Goal: Task Accomplishment & Management: Manage account settings

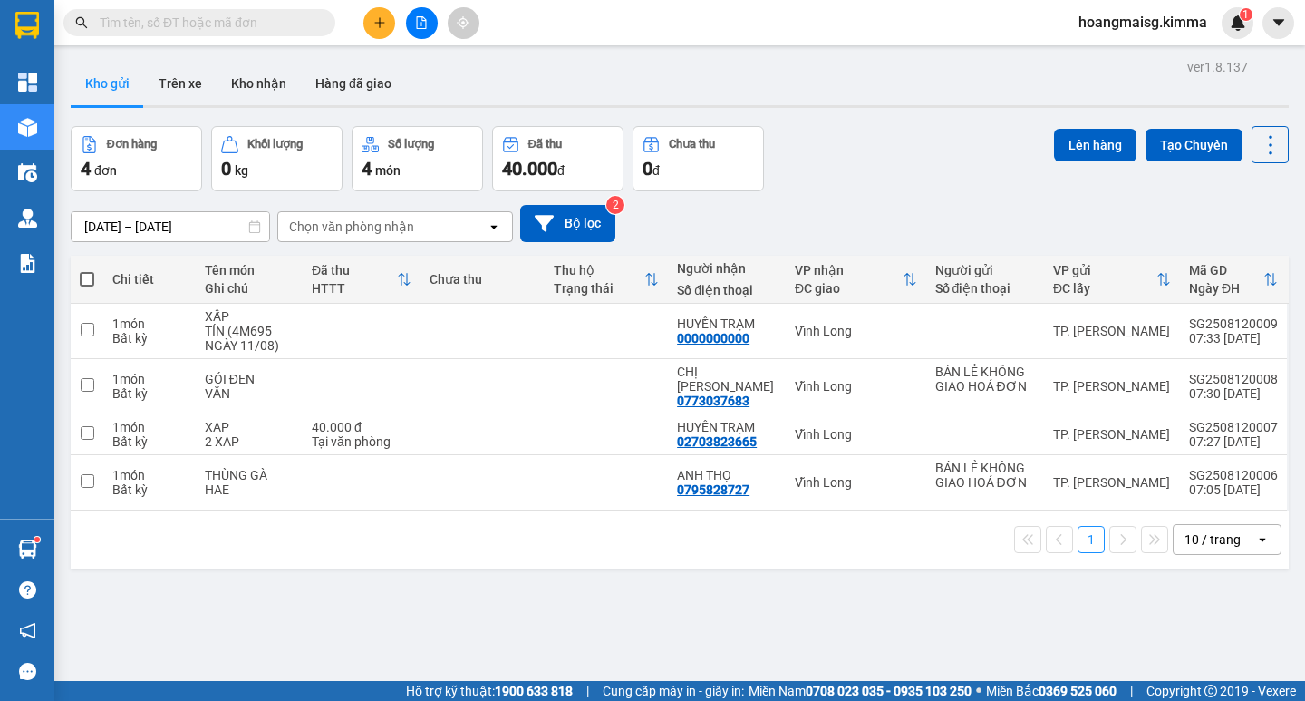
click at [180, 26] on input "text" at bounding box center [207, 23] width 214 height 20
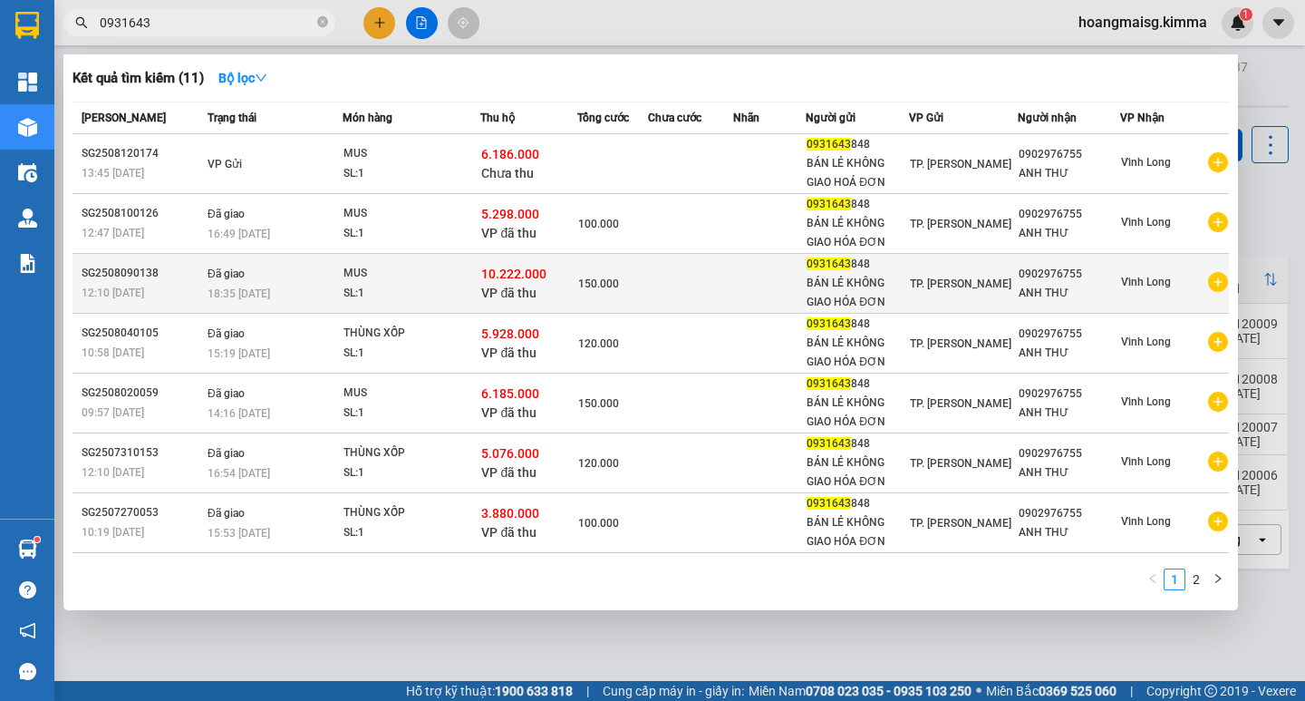
type input "0931643"
click at [548, 288] on div "10.222.000 VP đã thu" at bounding box center [528, 284] width 95 height 38
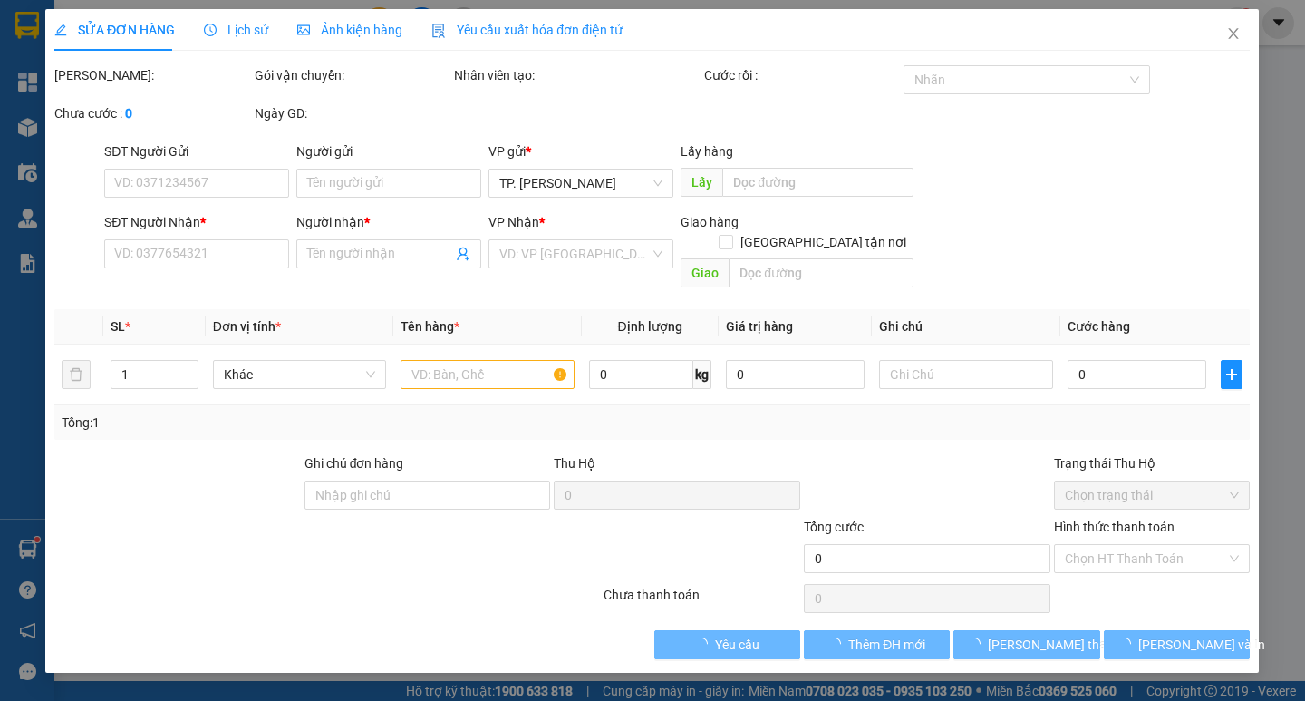
type input "0931643848"
type input "BÁN LẺ KHÔNG GIAO HÓA ĐƠN"
type input "0902976755"
type input "ANH THƯ"
type input "10.222.000"
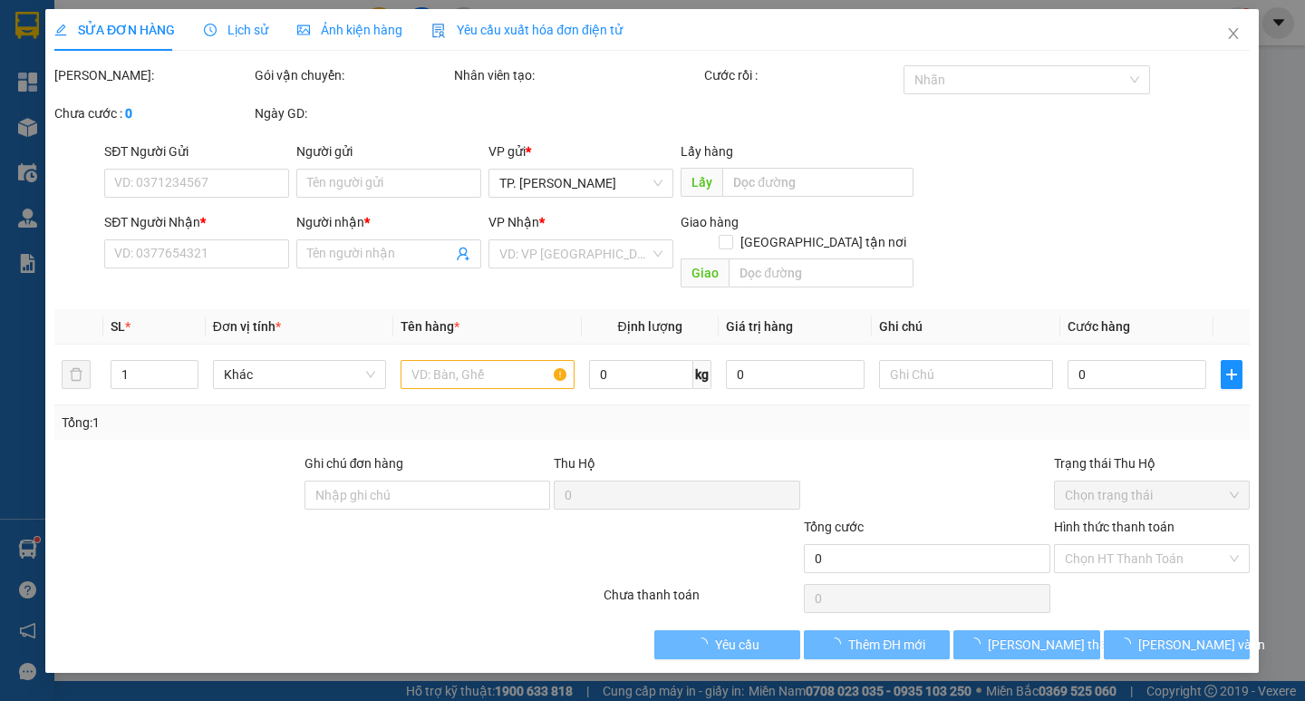
type input "150.000"
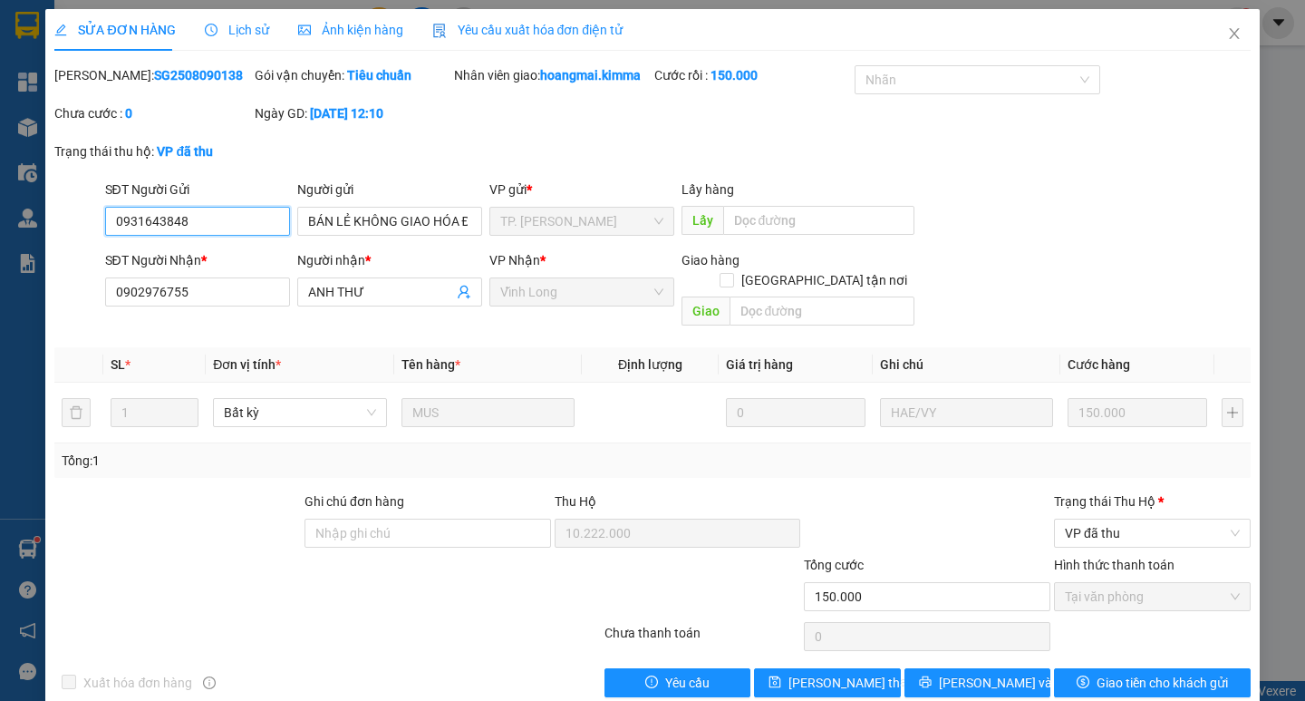
drag, startPoint x: 192, startPoint y: 227, endPoint x: 0, endPoint y: 261, distance: 195.0
click at [0, 258] on div "SỬA ĐƠN HÀNG Lịch sử Ảnh kiện hàng Yêu cầu xuất hóa đơn điện tử Total Paid Fee …" at bounding box center [652, 350] width 1305 height 701
click at [1230, 24] on span "Close" at bounding box center [1234, 34] width 51 height 51
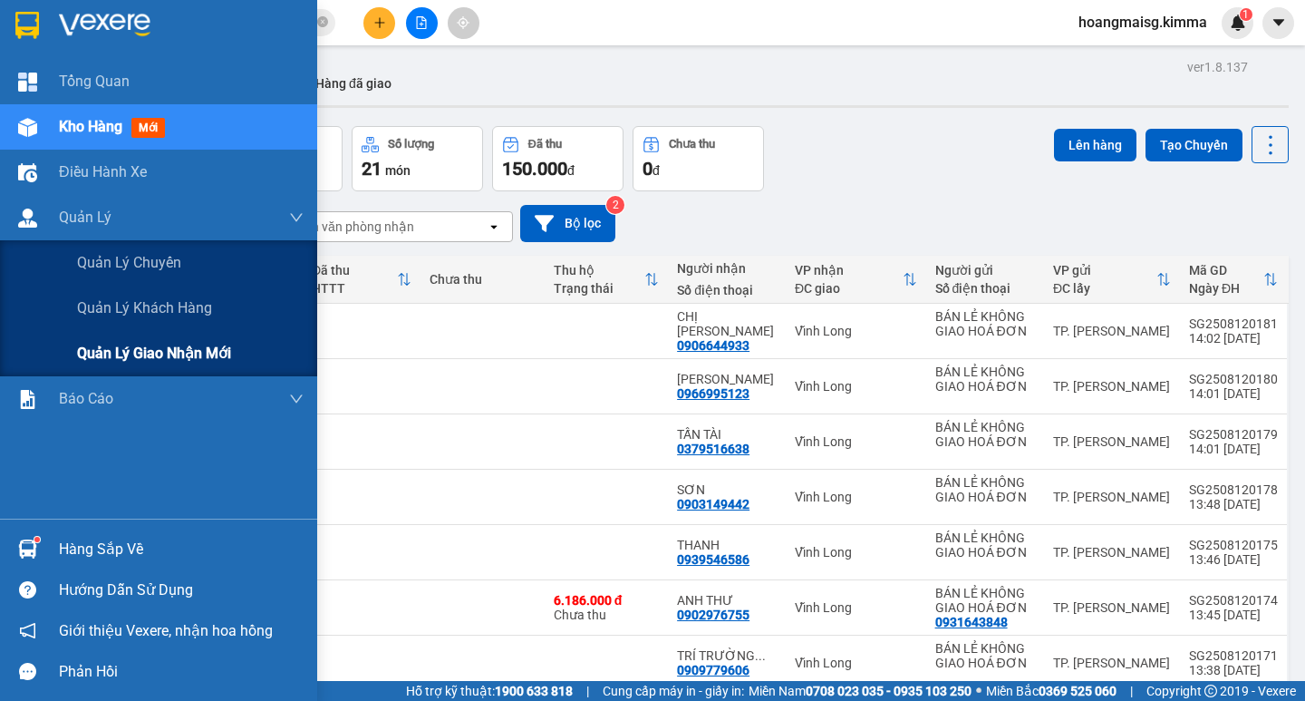
click at [189, 352] on span "Quản lý giao nhận mới" at bounding box center [154, 353] width 154 height 23
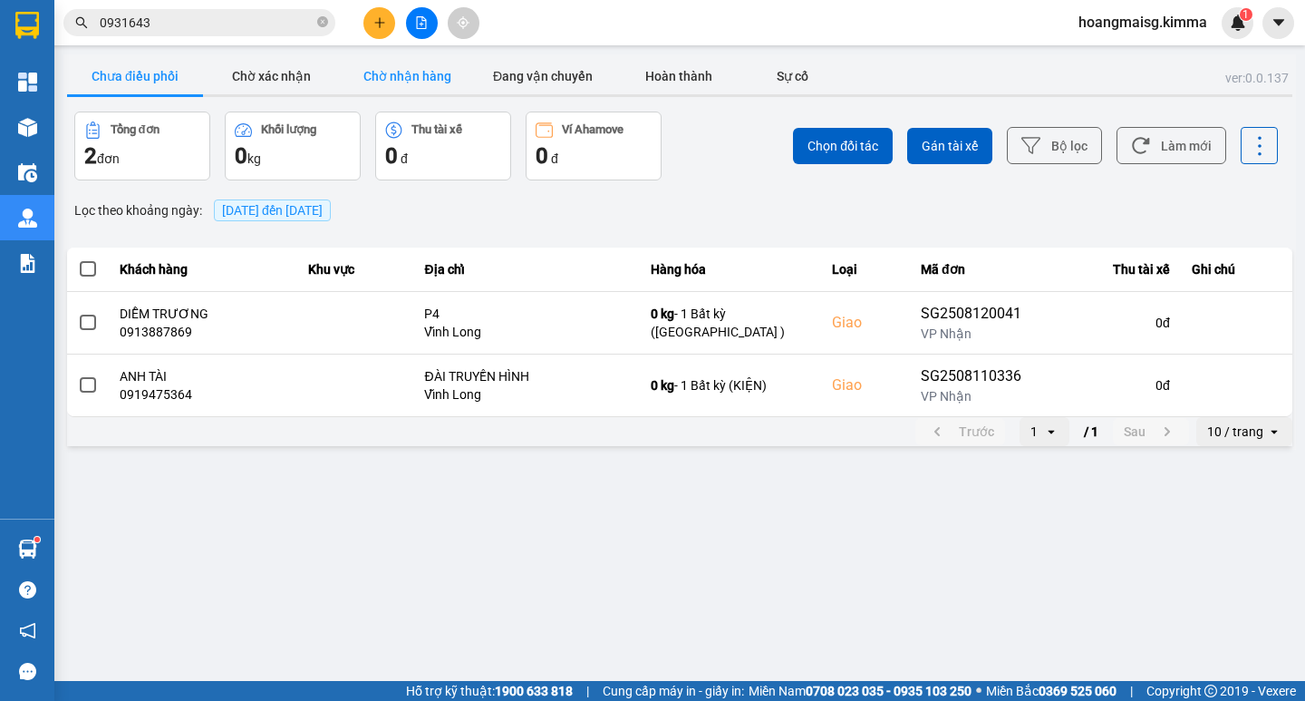
click at [406, 69] on button "Chờ nhận hàng" at bounding box center [407, 76] width 136 height 36
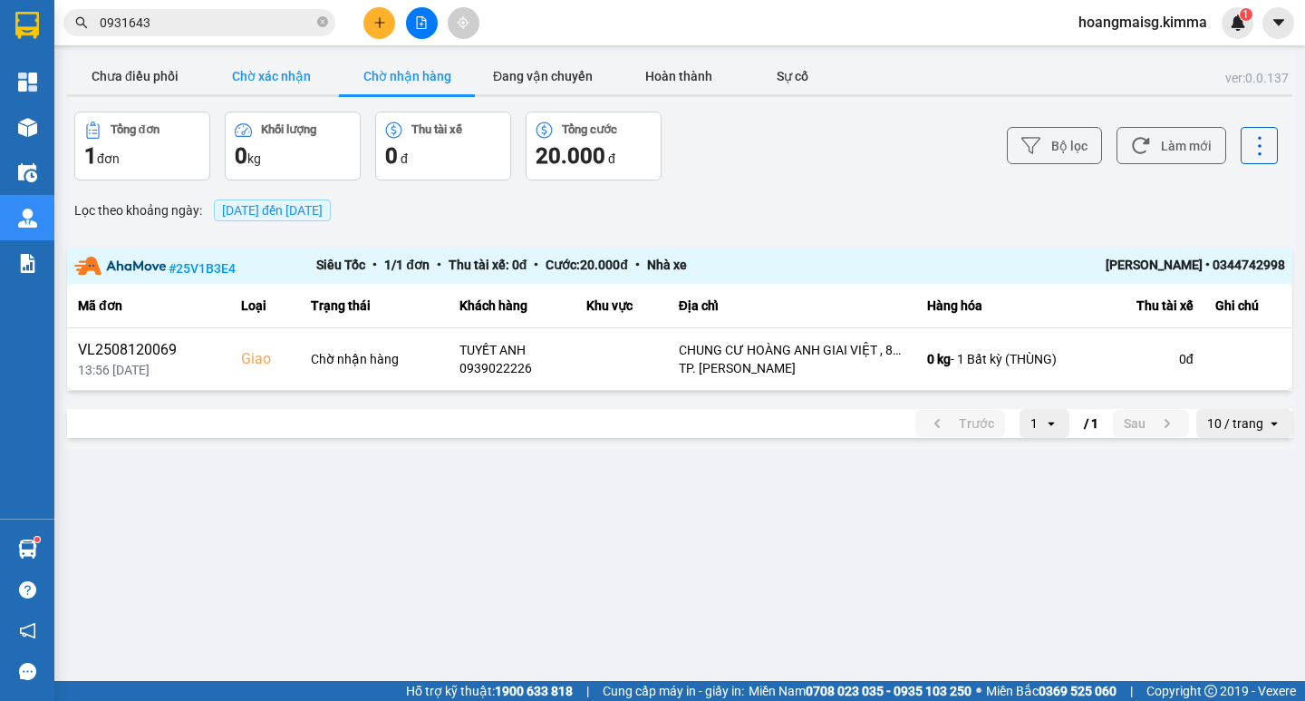
click at [273, 73] on button "Chờ xác nhận" at bounding box center [271, 76] width 136 height 36
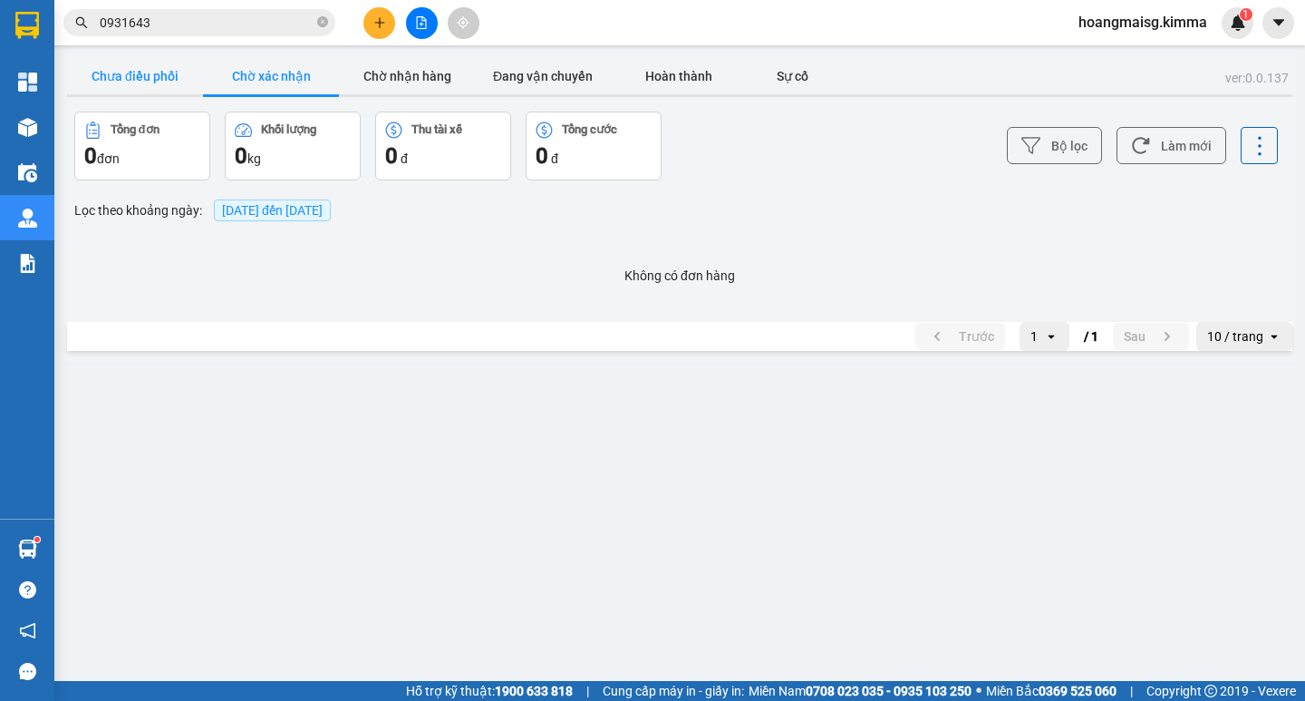
drag, startPoint x: 91, startPoint y: 69, endPoint x: 102, endPoint y: 72, distance: 12.1
click at [94, 70] on button "Chưa điều phối" at bounding box center [135, 76] width 136 height 36
